Goal: Task Accomplishment & Management: Manage account settings

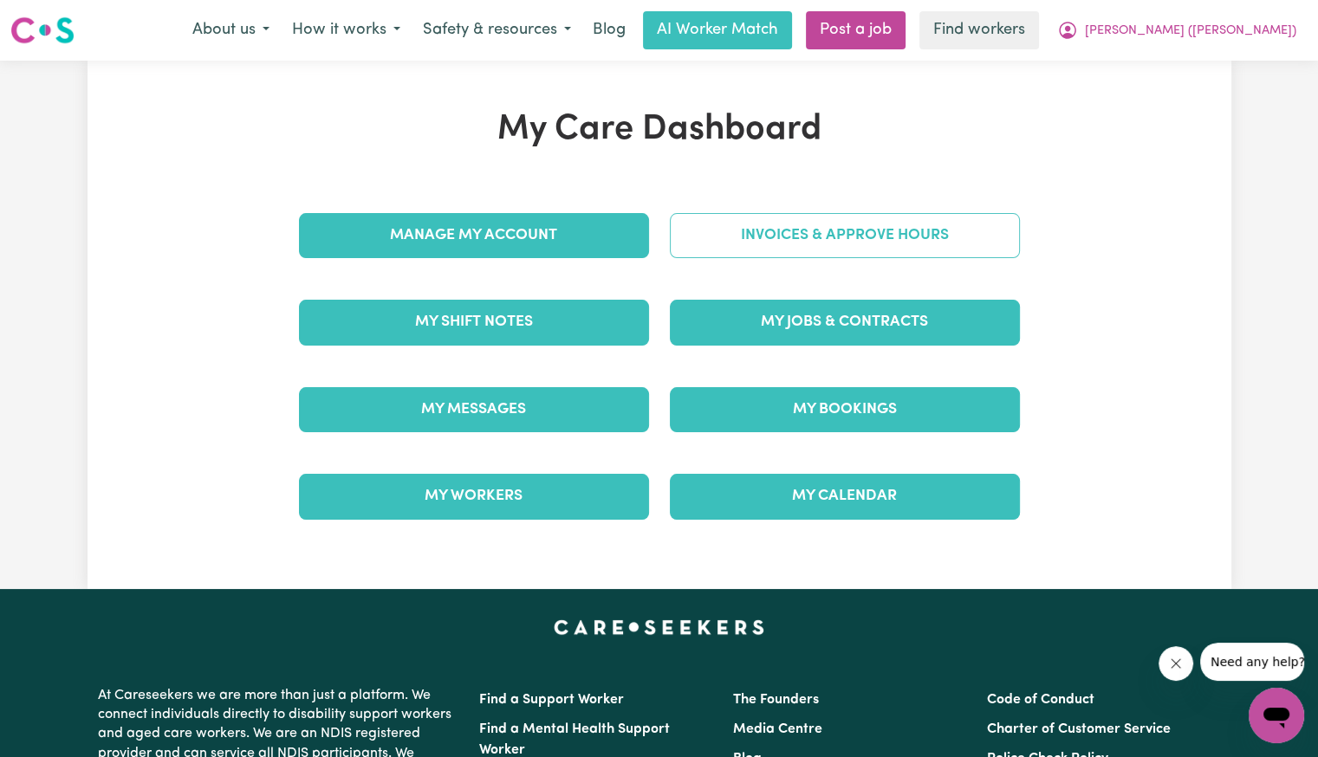
click at [780, 240] on link "Invoices & Approve Hours" at bounding box center [845, 235] width 350 height 45
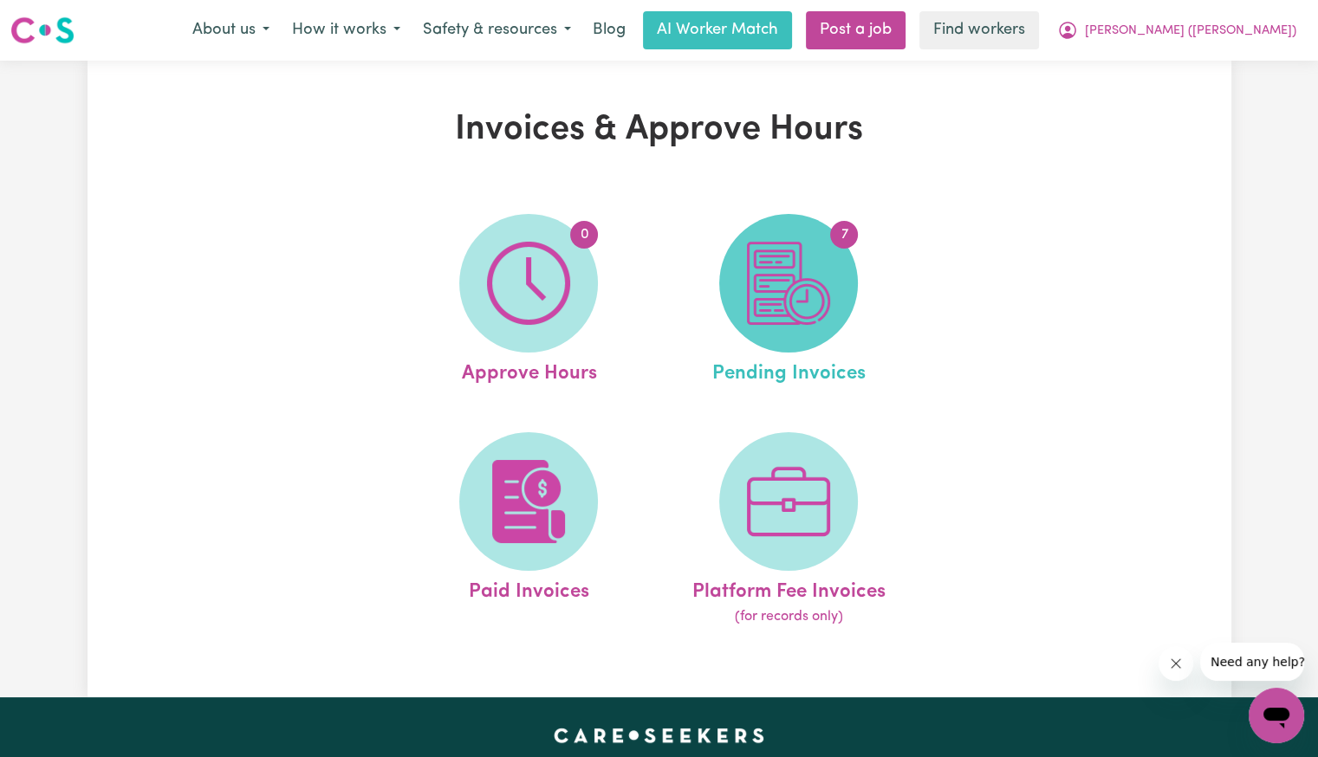
click at [787, 296] on img at bounding box center [788, 283] width 83 height 83
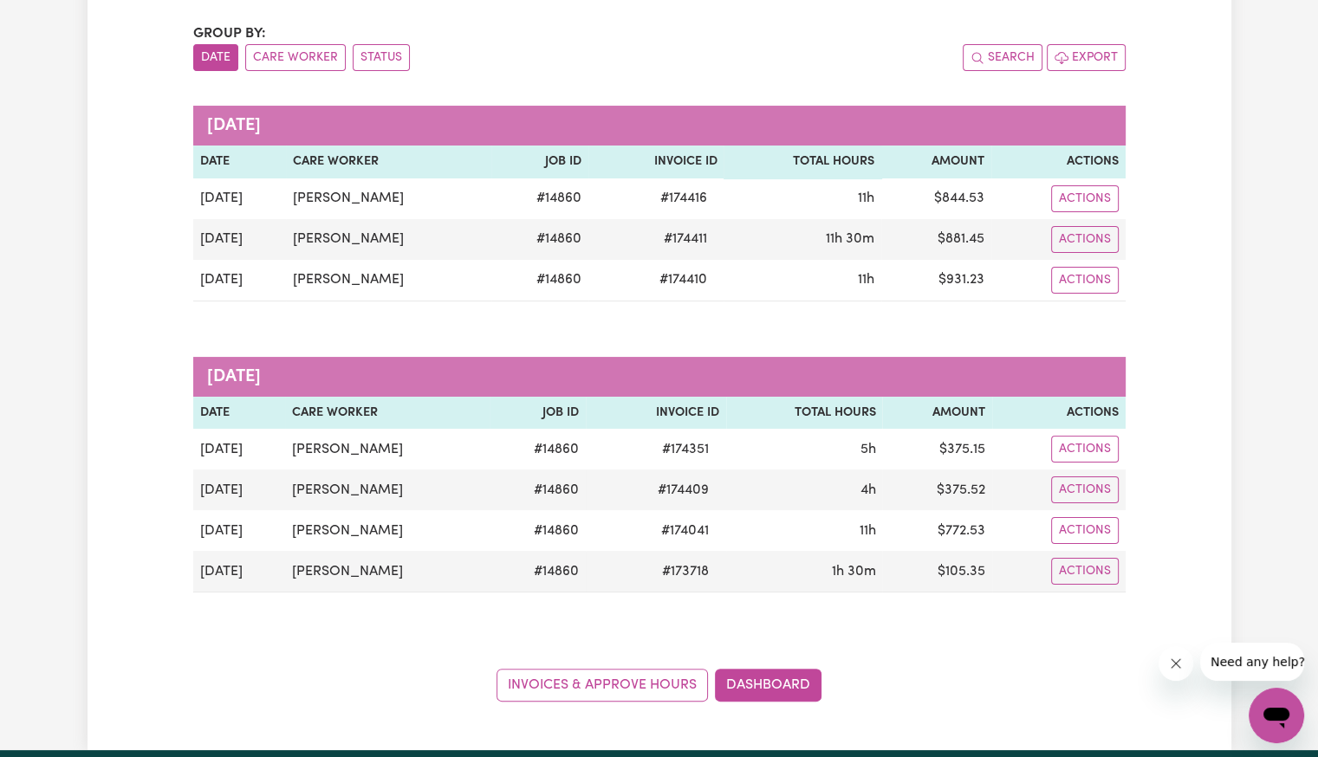
scroll to position [173, 0]
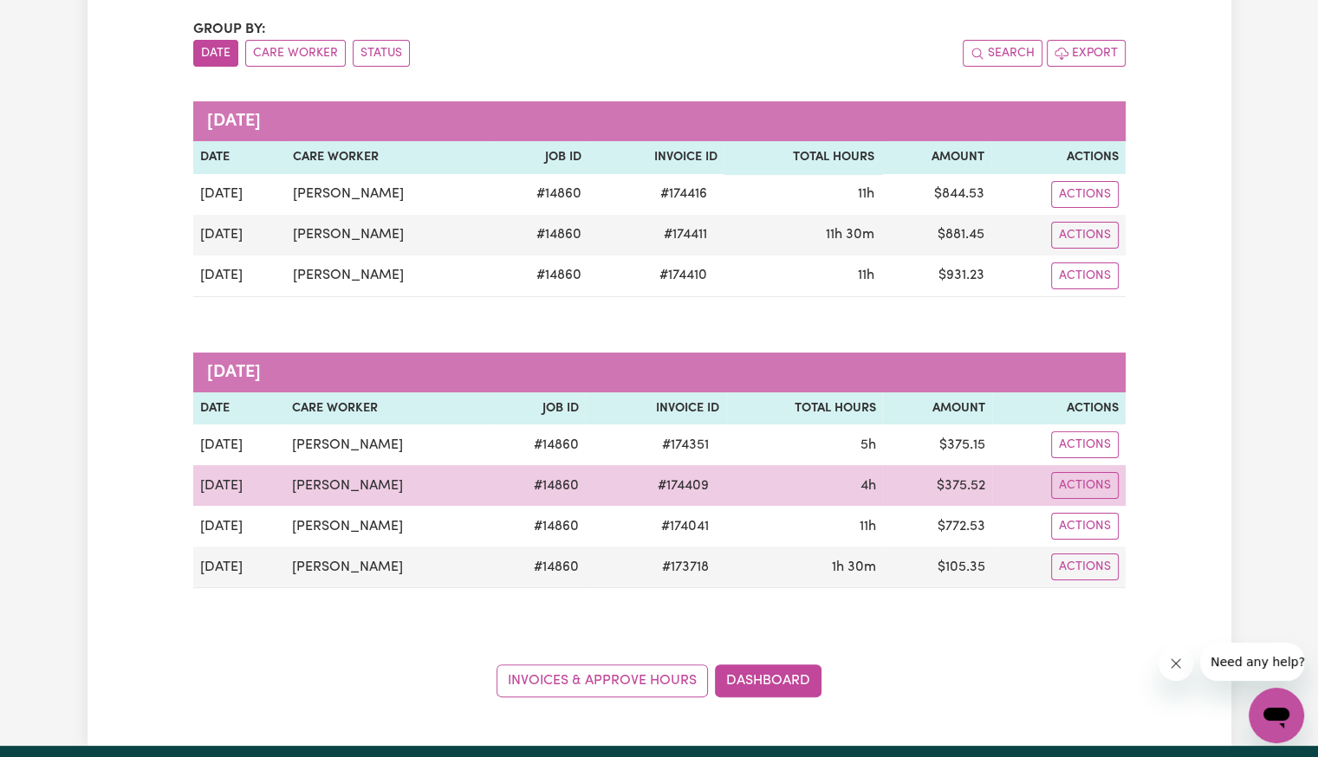
click at [687, 484] on span "# 174409" at bounding box center [683, 486] width 72 height 21
click at [685, 484] on span "# 174409" at bounding box center [683, 486] width 72 height 21
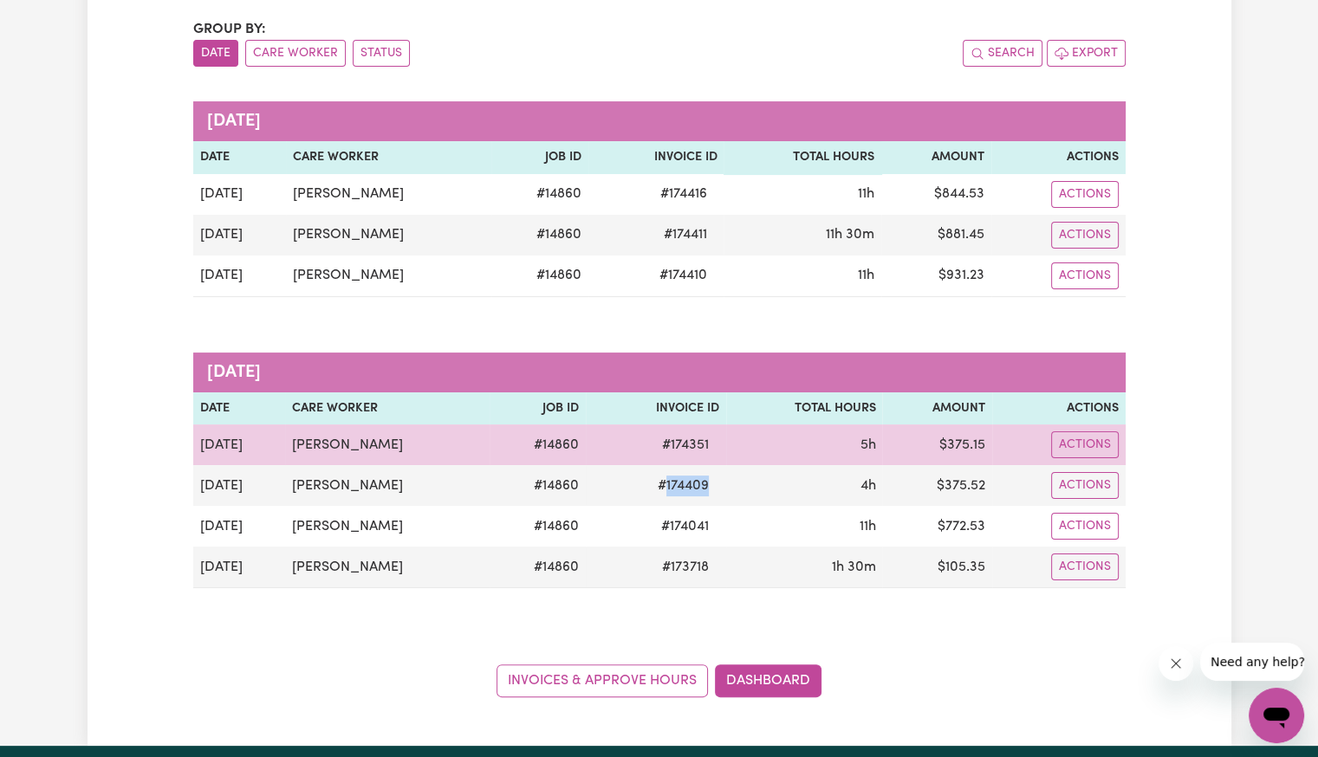
copy span "174409"
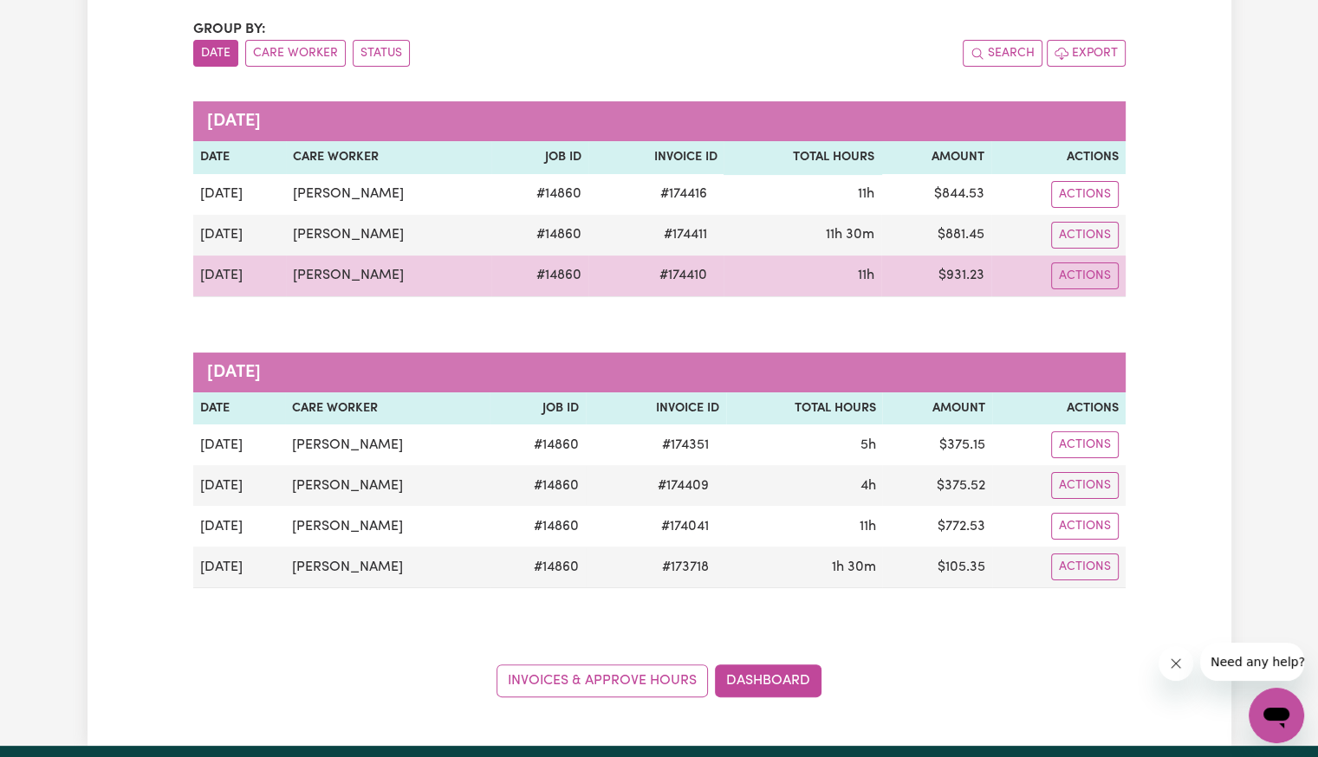
click at [672, 274] on span "# 174410" at bounding box center [682, 275] width 68 height 21
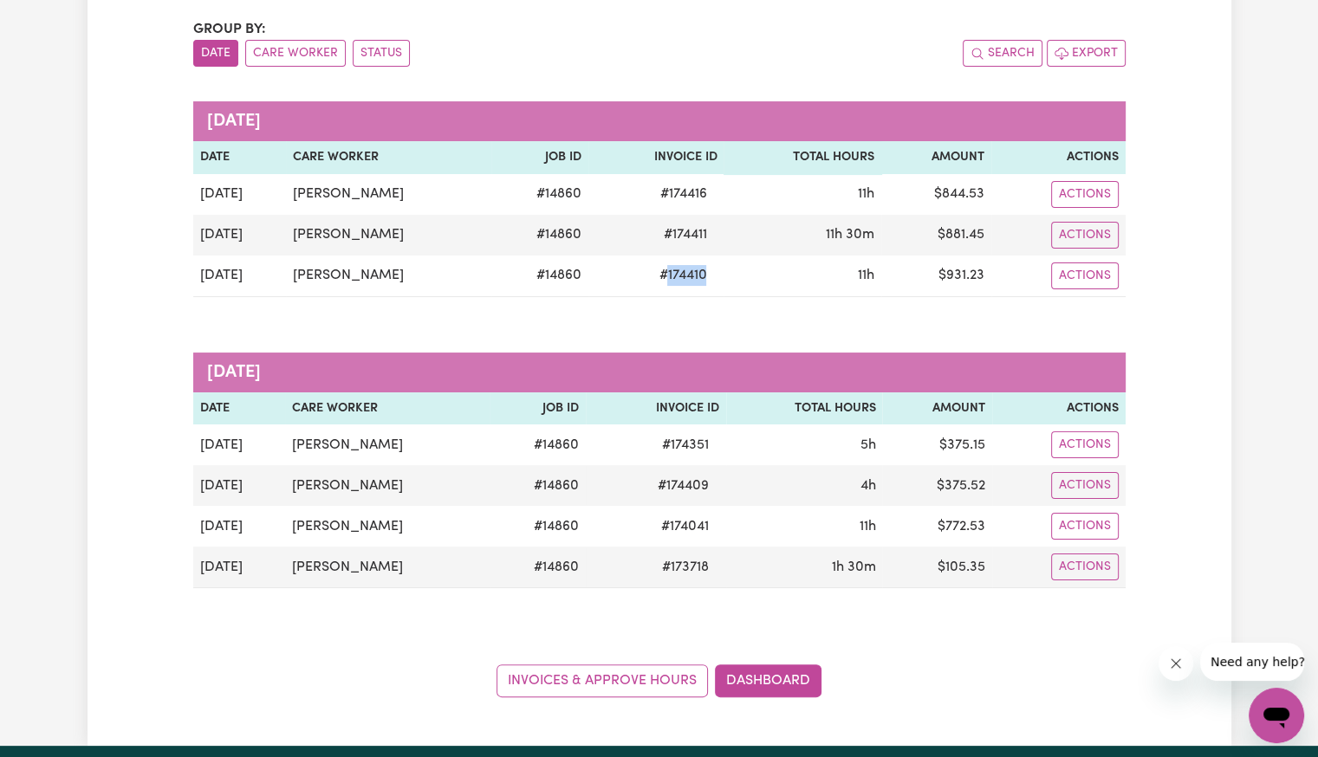
copy span "174410"
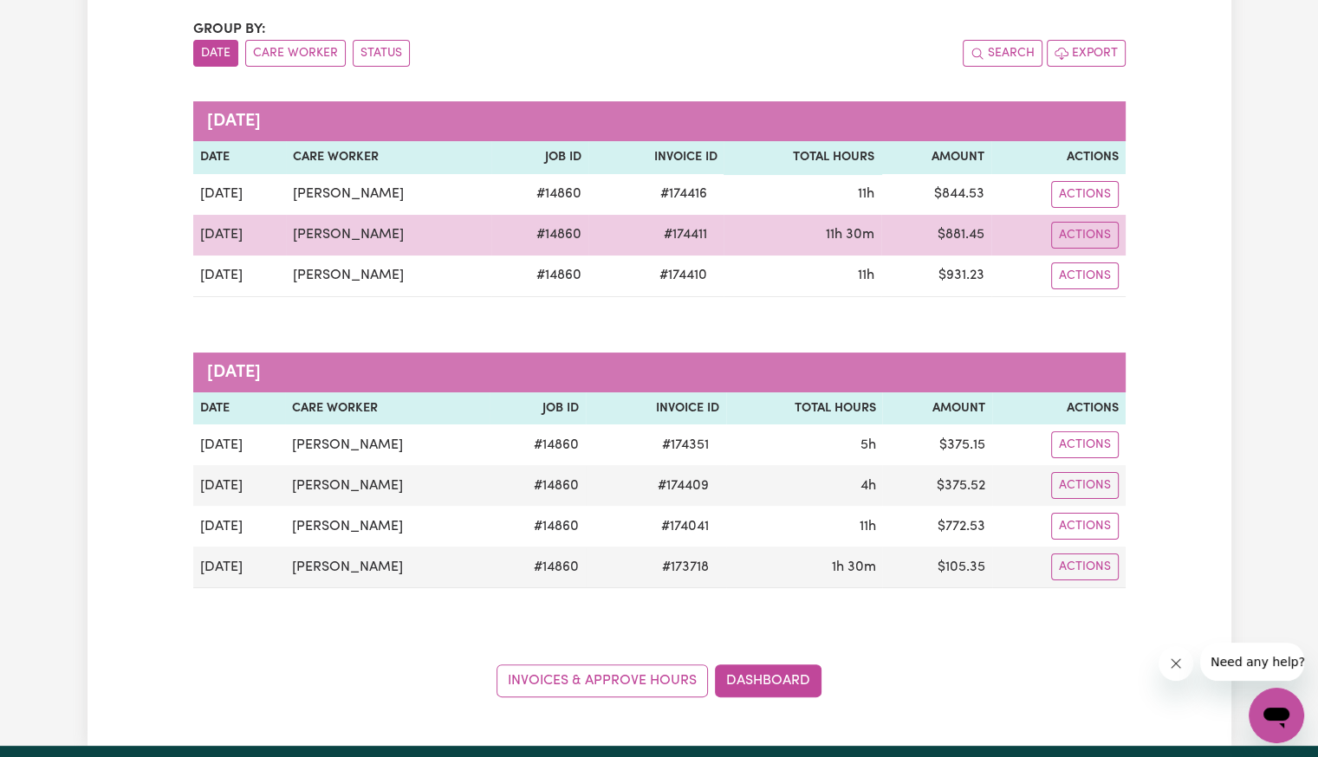
click at [667, 233] on span "# 174411" at bounding box center [685, 234] width 64 height 21
click at [669, 236] on span "# 174411" at bounding box center [685, 234] width 64 height 21
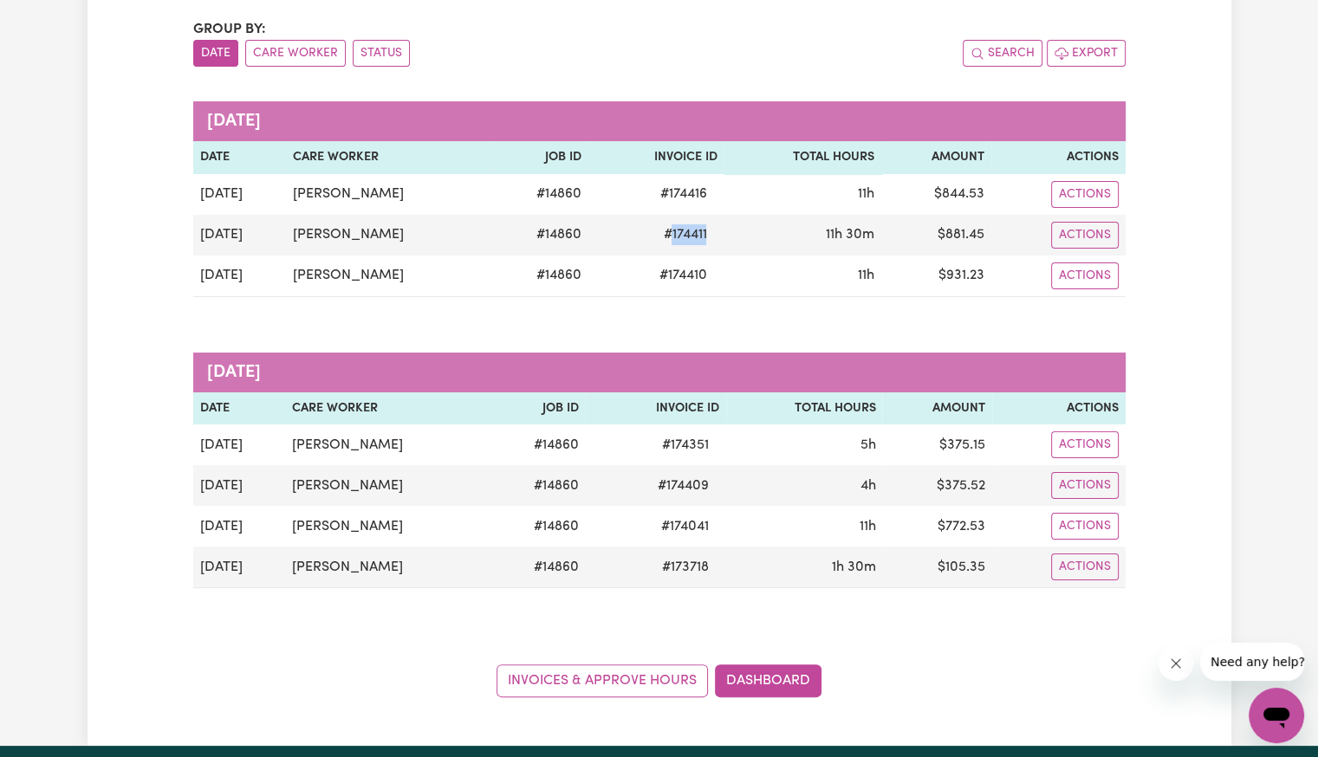
copy span "174411"
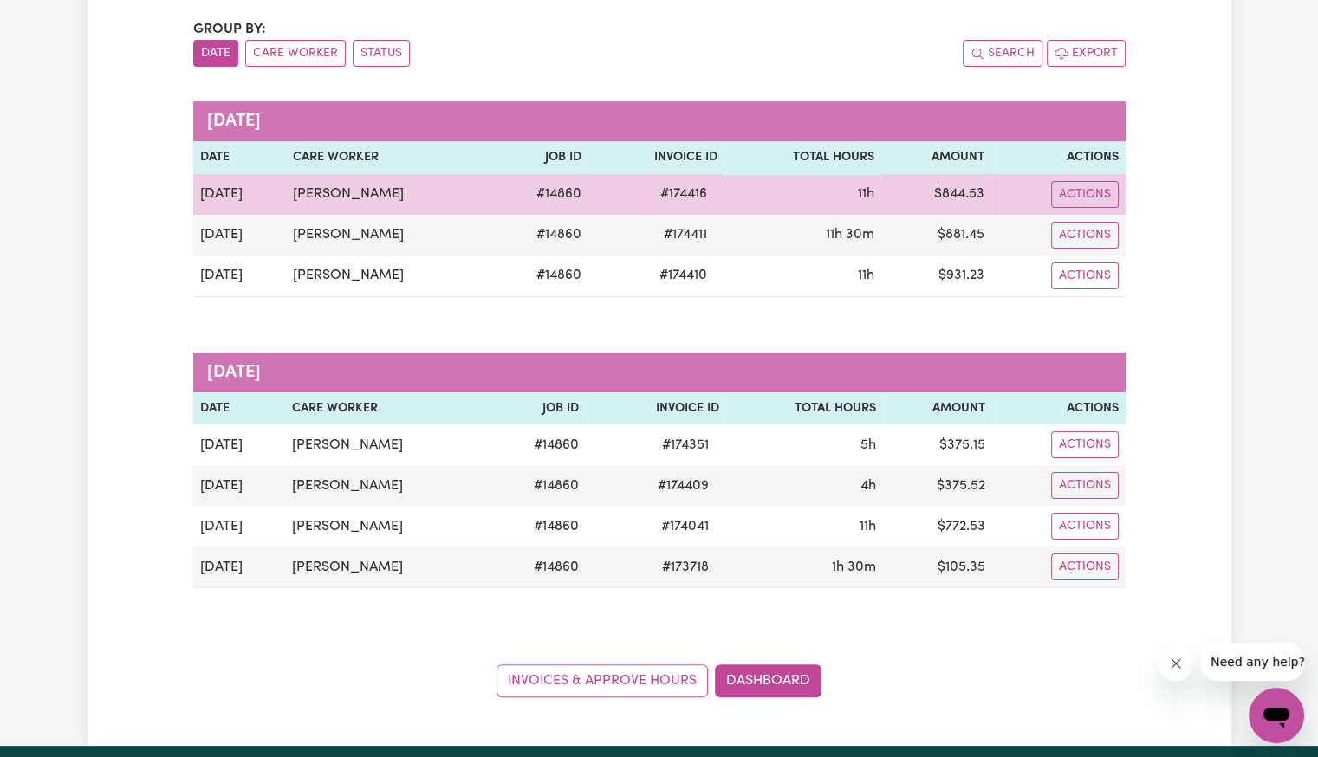
click at [671, 177] on td "# 174416" at bounding box center [656, 194] width 136 height 41
click at [679, 189] on span "# 174416" at bounding box center [683, 194] width 68 height 21
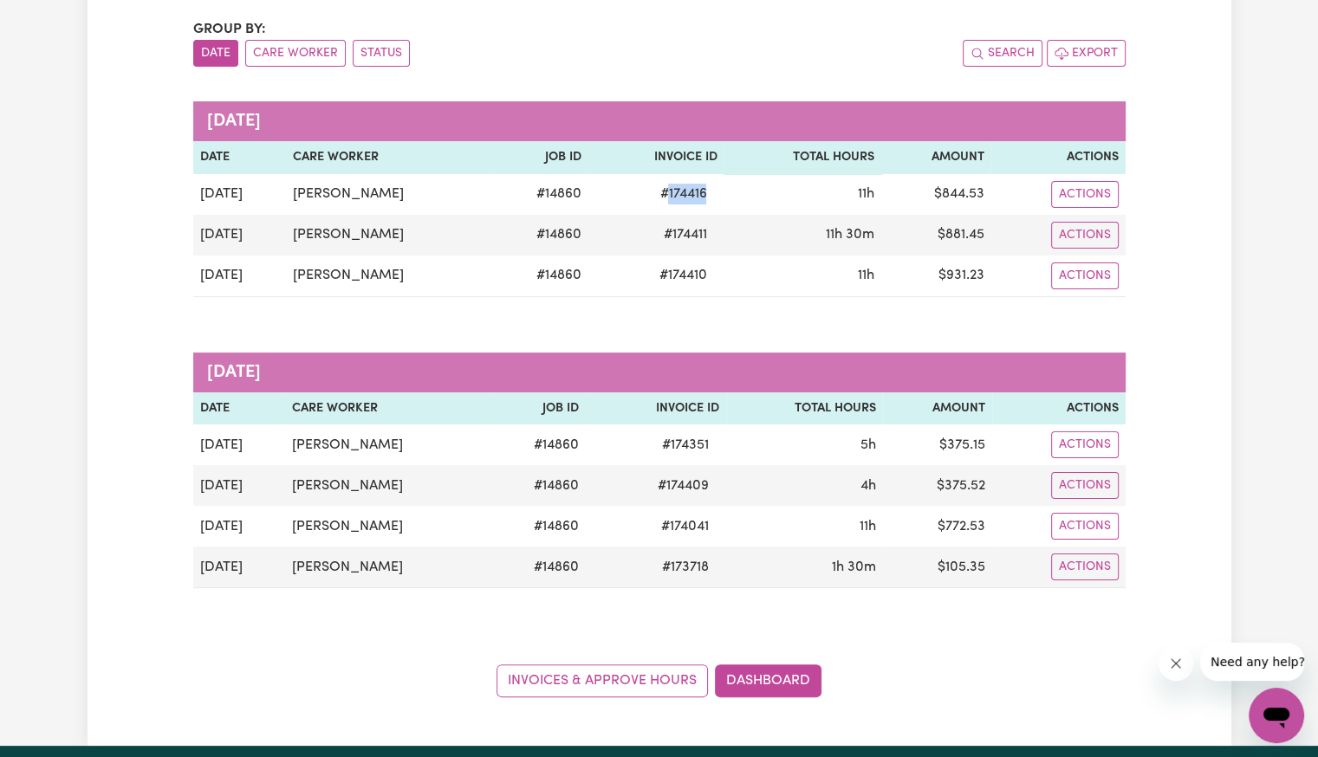
copy span "174416"
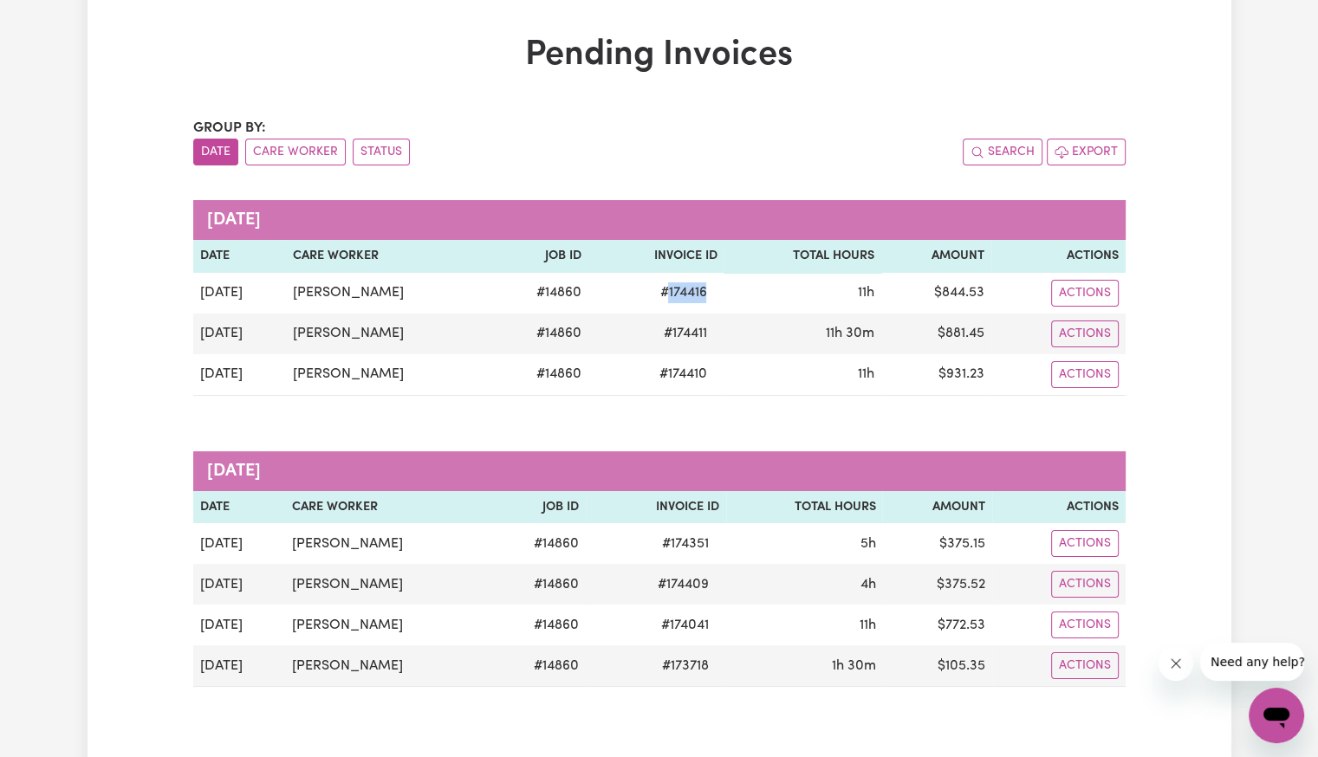
scroll to position [0, 0]
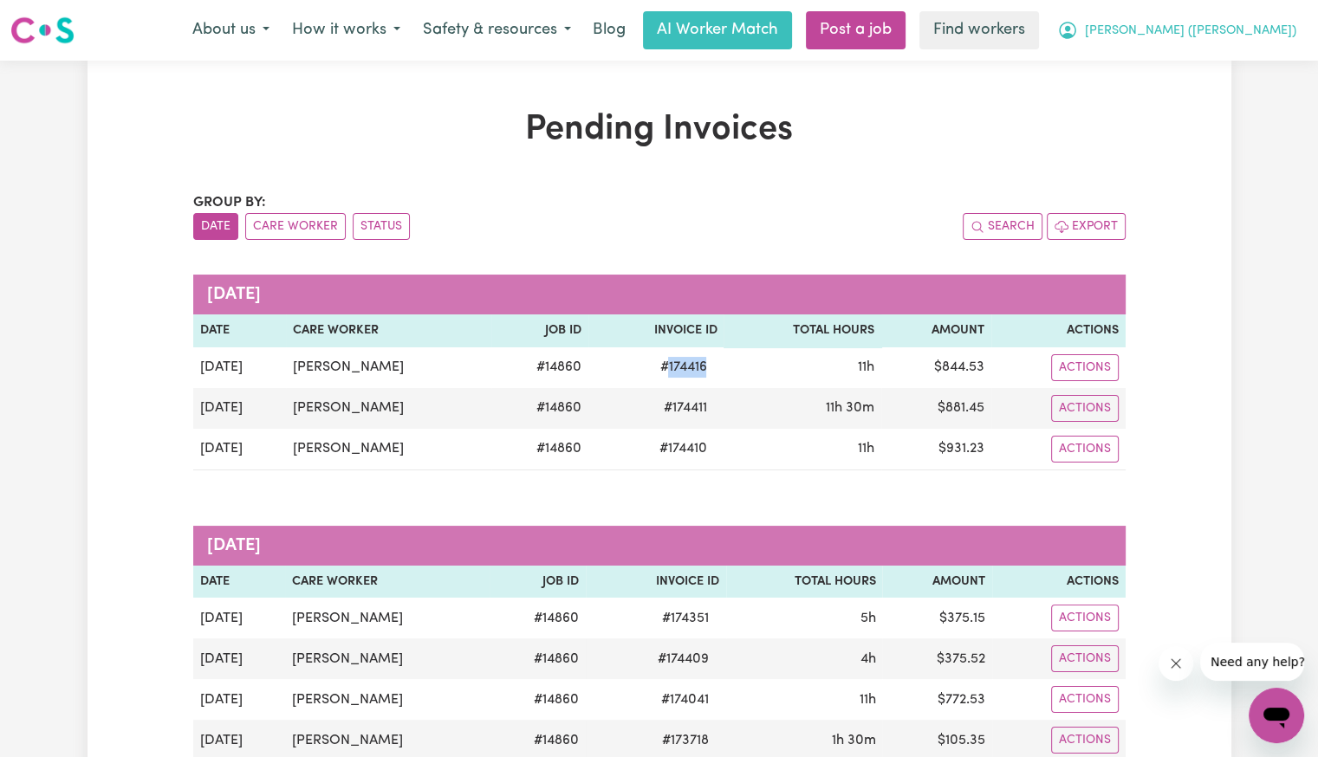
click at [1238, 32] on span "[PERSON_NAME] ([PERSON_NAME])" at bounding box center [1190, 31] width 211 height 19
click at [1213, 94] on link "Logout" at bounding box center [1238, 99] width 137 height 33
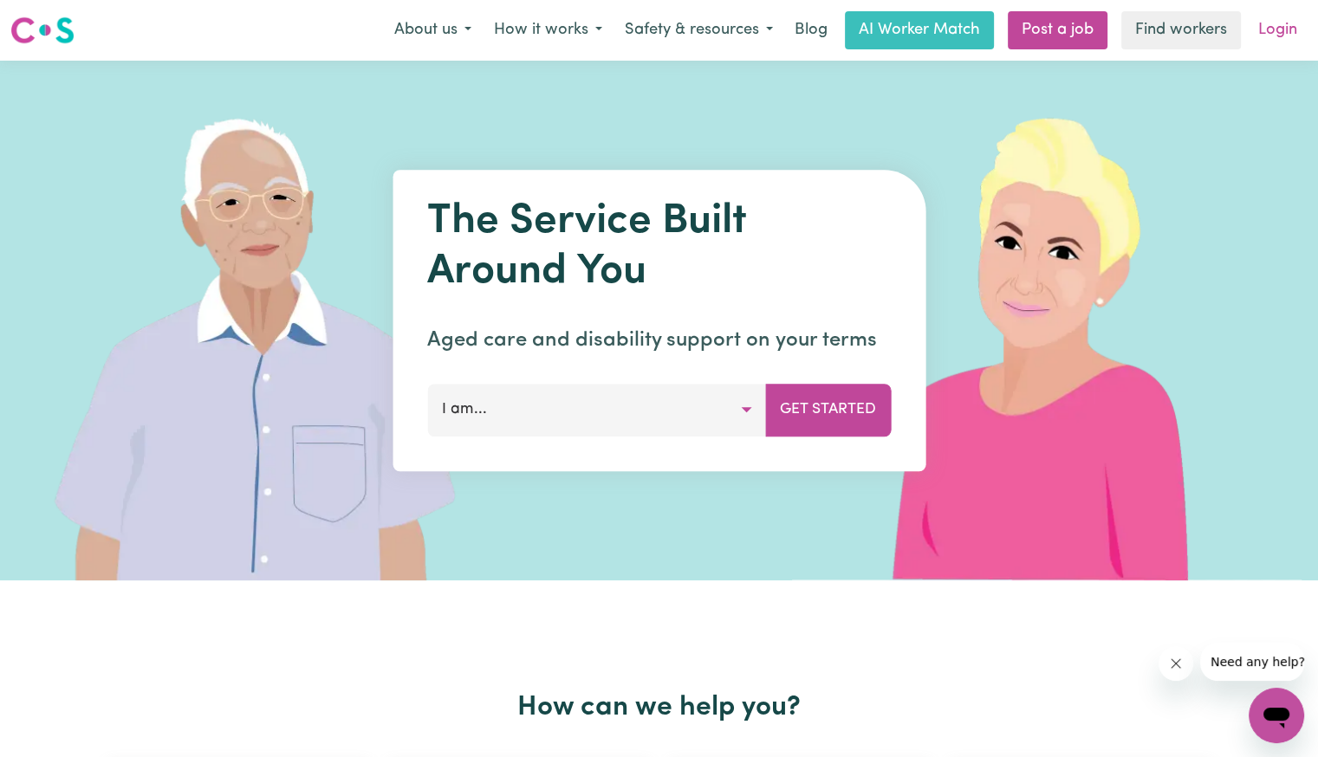
click at [1263, 33] on link "Login" at bounding box center [1278, 30] width 60 height 38
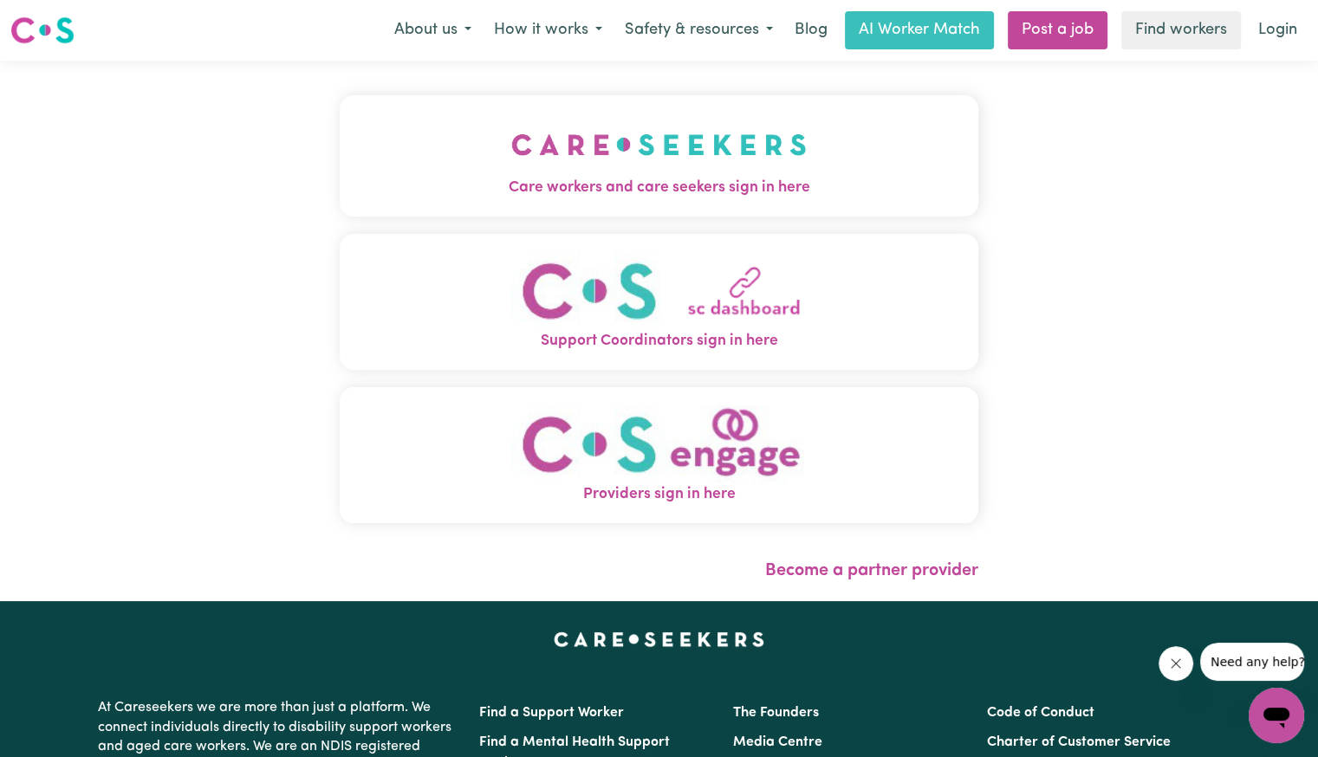
click at [465, 188] on span "Care workers and care seekers sign in here" at bounding box center [659, 188] width 639 height 23
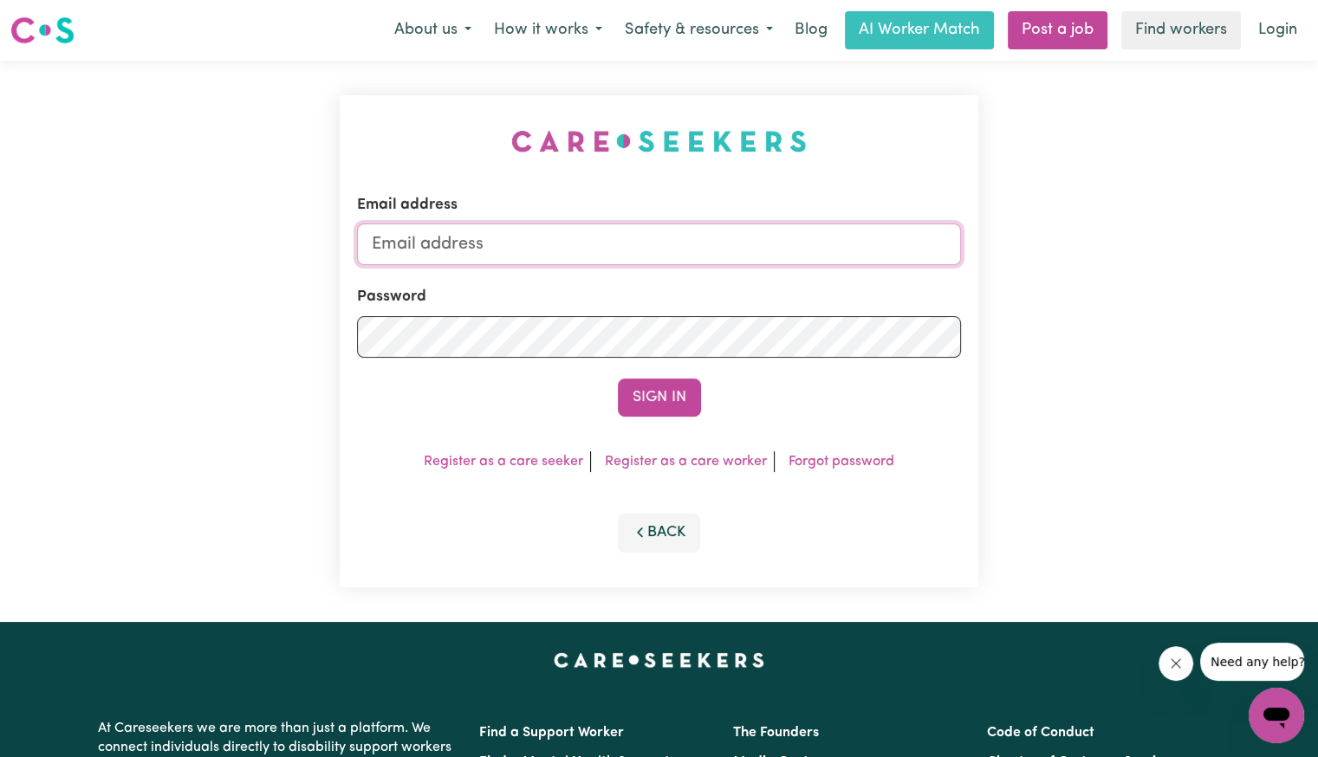
click at [589, 235] on input "Email address" at bounding box center [659, 245] width 604 height 42
drag, startPoint x: 467, startPoint y: 252, endPoint x: 1316, endPoint y: 283, distance: 849.8
click at [1316, 283] on div "Email address [EMAIL_ADDRESS][DOMAIN_NAME] Password Sign In Register as a care …" at bounding box center [659, 342] width 1318 height 562
type input "[EMAIL_ADDRESS][DOMAIN_NAME]"
click at [618, 379] on button "Sign In" at bounding box center [659, 398] width 83 height 38
